Goal: Book appointment/travel/reservation

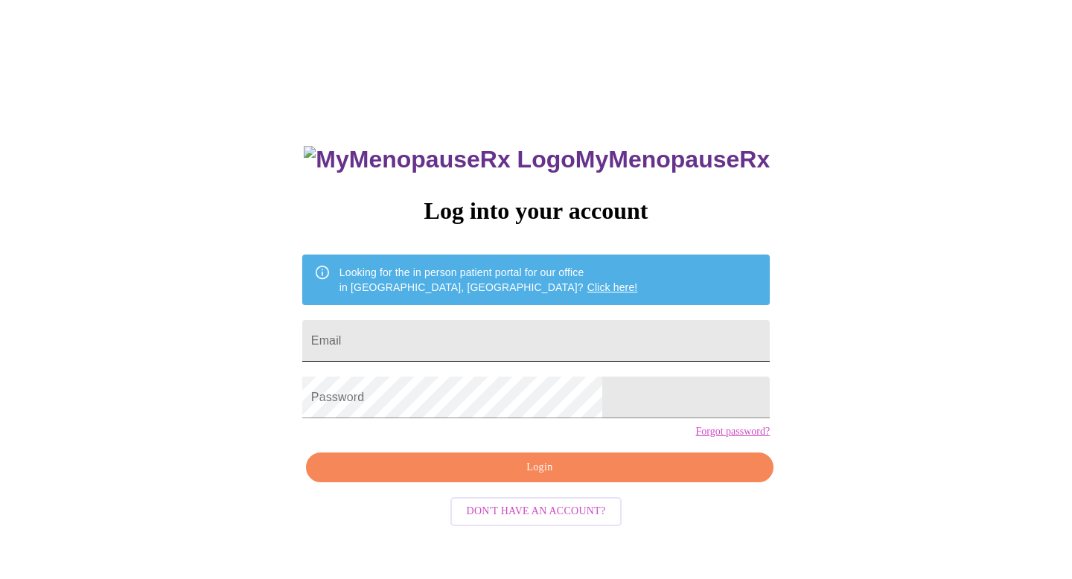
click at [409, 340] on input "Email" at bounding box center [535, 341] width 467 height 42
type input "[EMAIL_ADDRESS][DOMAIN_NAME]"
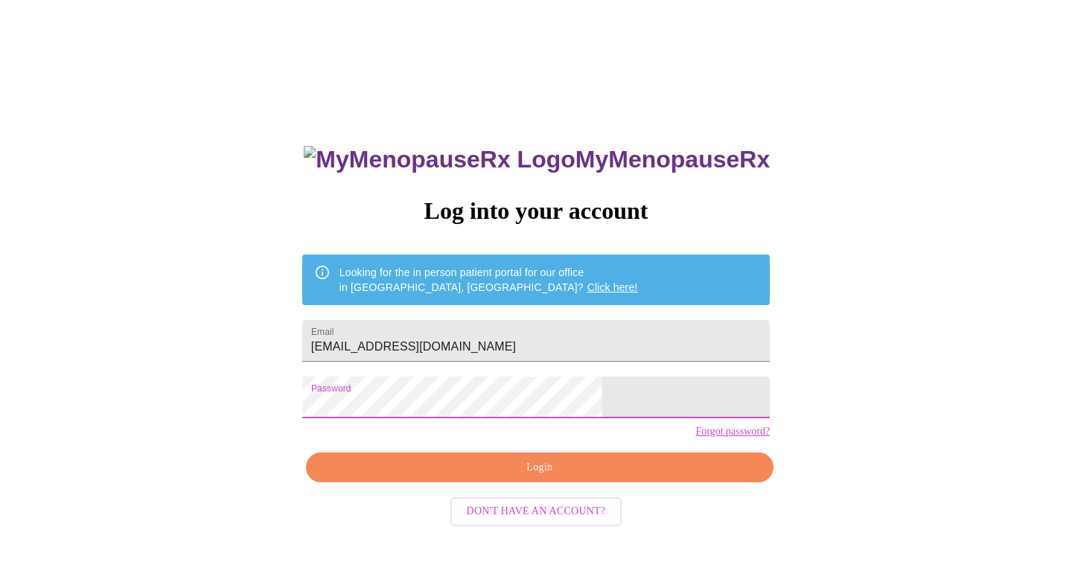
click at [534, 477] on span "Login" at bounding box center [539, 468] width 433 height 19
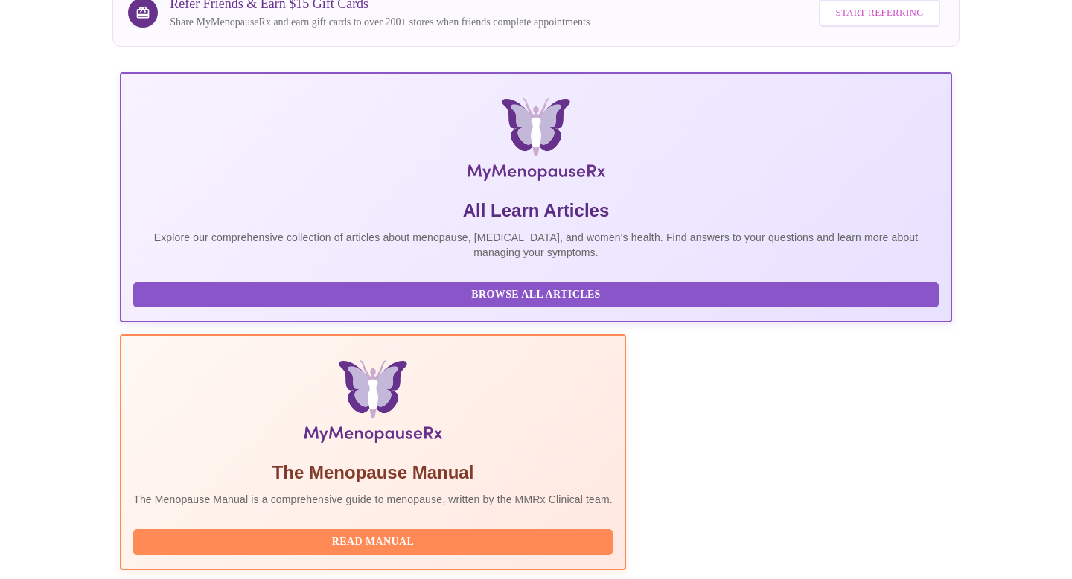
scroll to position [235, 0]
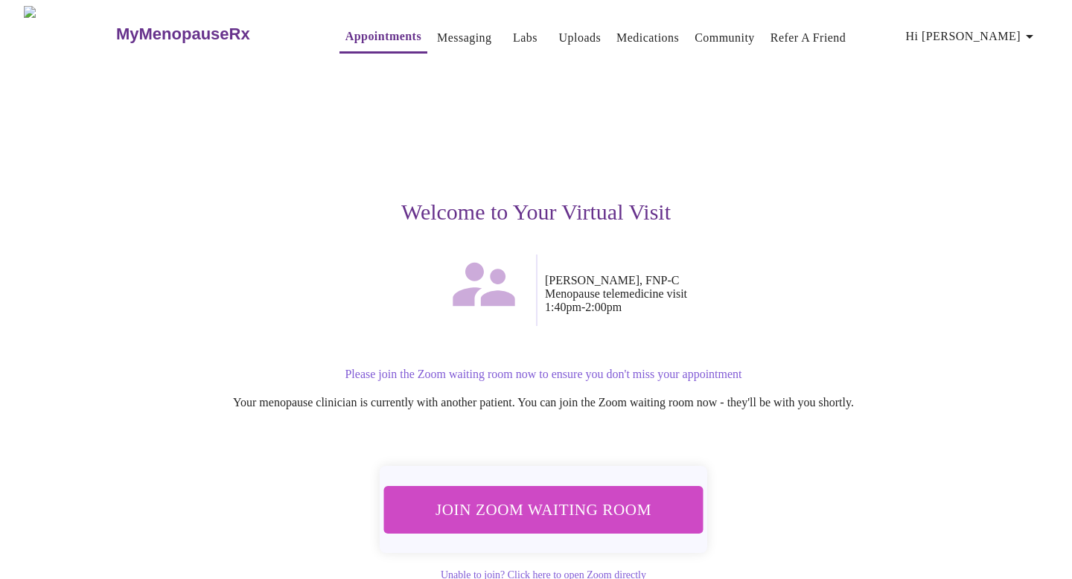
scroll to position [42, 0]
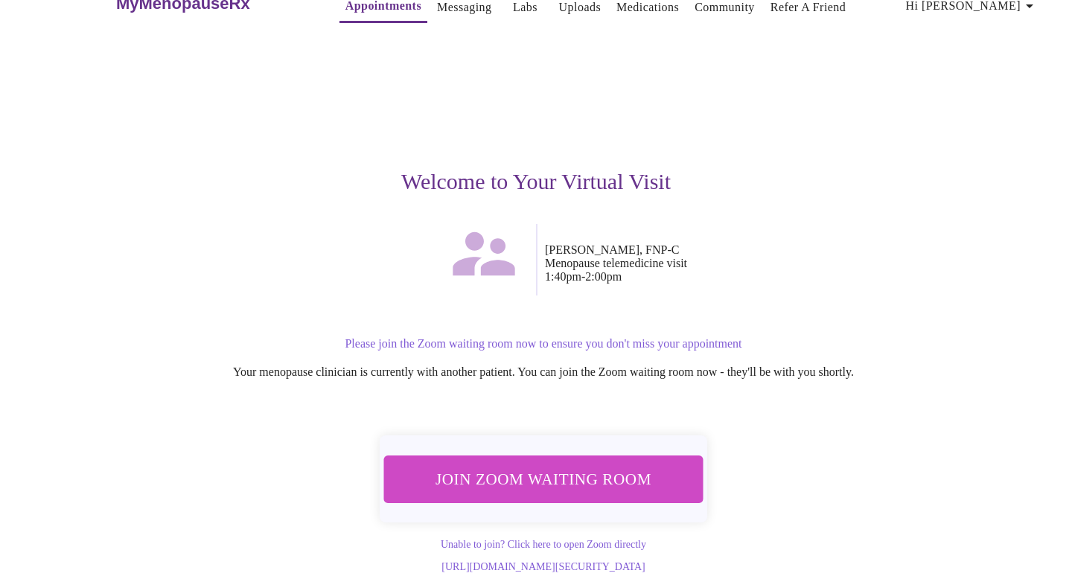
click at [523, 466] on span "Join Zoom Waiting Room" at bounding box center [543, 479] width 287 height 28
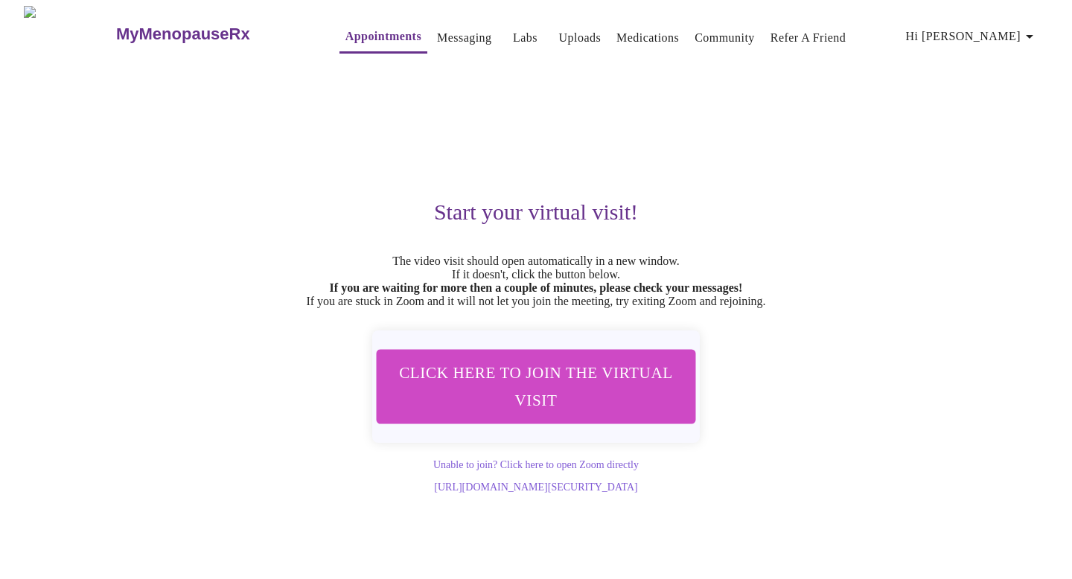
scroll to position [0, 0]
click at [539, 393] on span "Click here to join the virtual visit" at bounding box center [536, 387] width 286 height 56
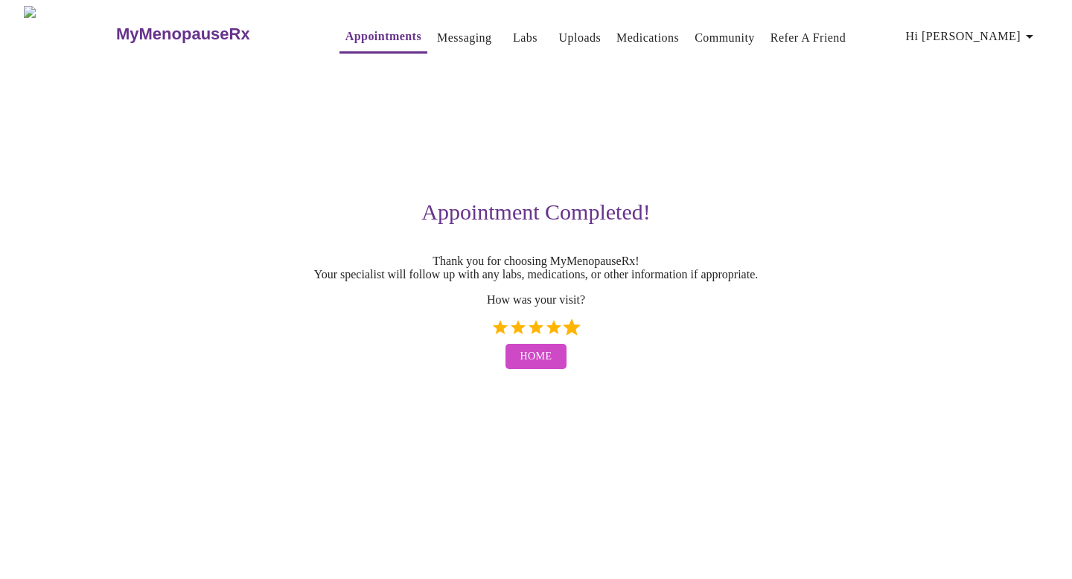
click at [572, 335] on label "5 Stars" at bounding box center [572, 328] width 18 height 18
click at [491, 333] on input "5 Stars" at bounding box center [491, 333] width 1 height 1
radio input "true"
click at [533, 366] on span "Home" at bounding box center [536, 357] width 32 height 19
